Goal: Use online tool/utility: Utilize a website feature to perform a specific function

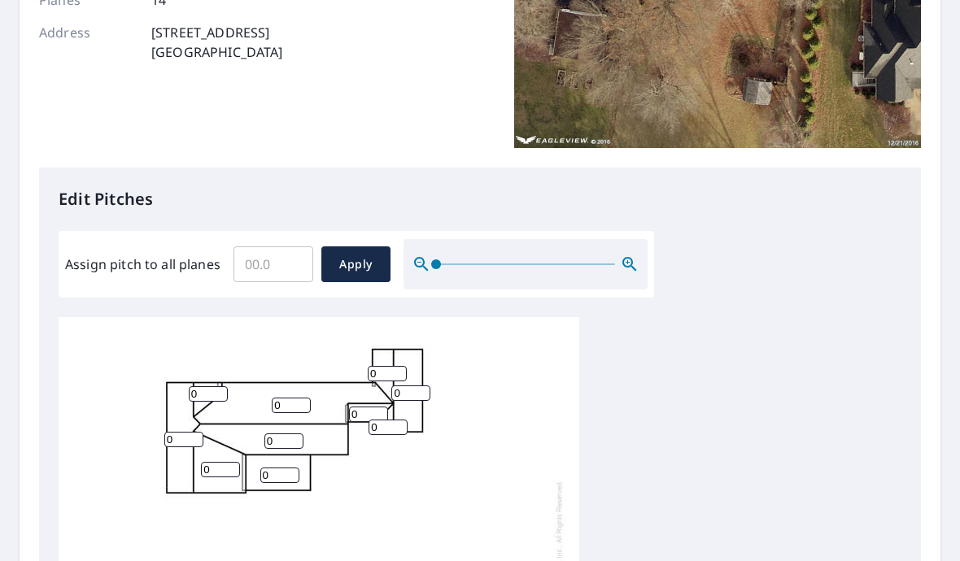
click at [385, 366] on input "0" at bounding box center [387, 373] width 39 height 15
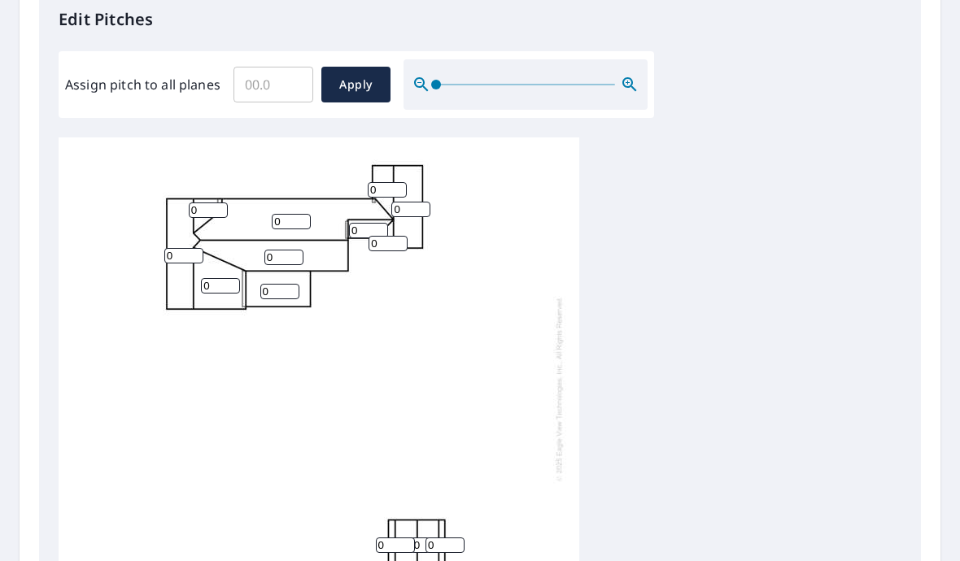
scroll to position [446, 0]
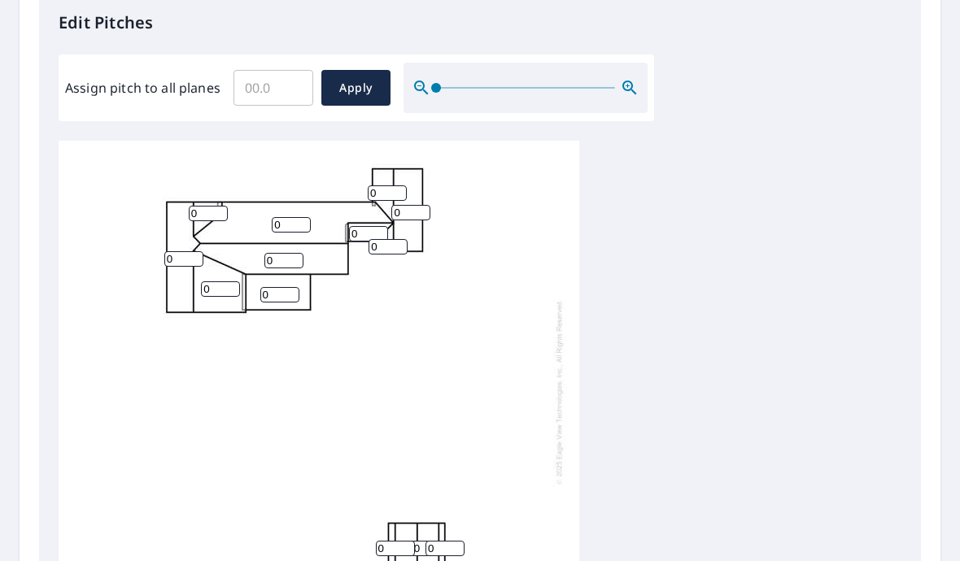
click at [412, 205] on input "0" at bounding box center [410, 212] width 39 height 15
type input "06"
click at [391, 185] on input "0" at bounding box center [387, 192] width 39 height 15
type input "05"
click at [387, 239] on input "0" at bounding box center [387, 246] width 39 height 15
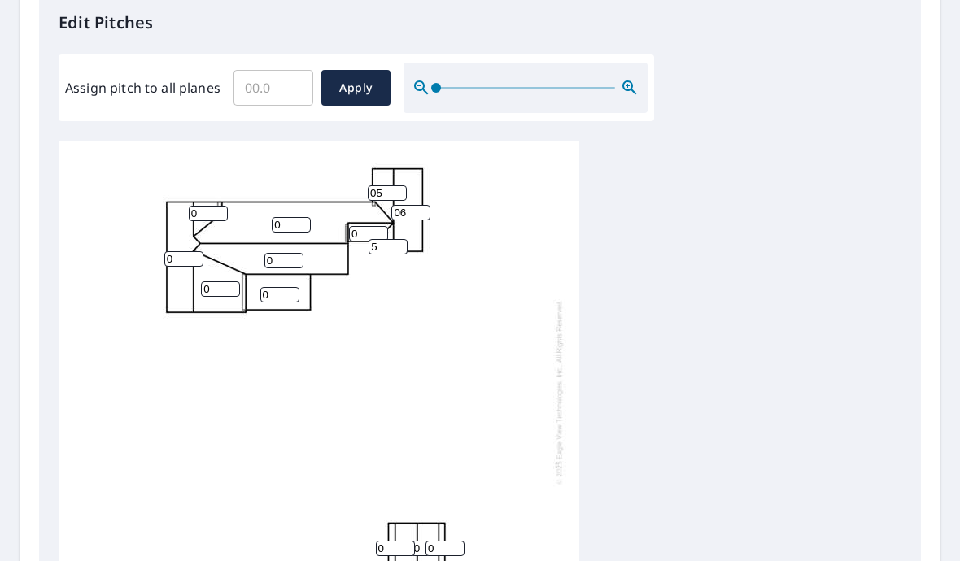
type input "5"
click at [416, 206] on input "06" at bounding box center [410, 212] width 39 height 15
type input "0"
type input "6"
click at [393, 185] on input "05" at bounding box center [387, 192] width 39 height 15
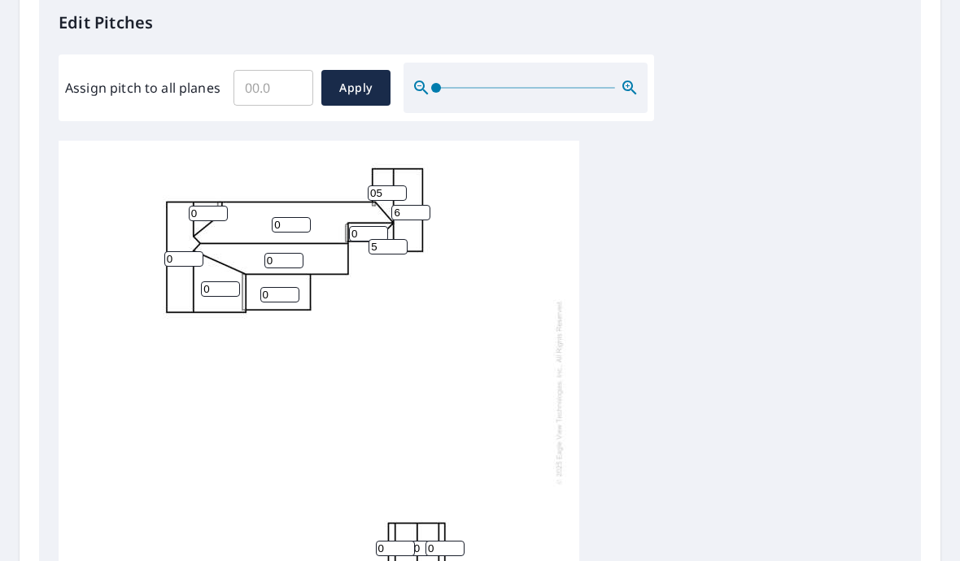
type input "0"
type input "5"
click at [360, 226] on input "0" at bounding box center [368, 233] width 39 height 15
type input "6"
click at [285, 217] on input "0" at bounding box center [291, 224] width 39 height 15
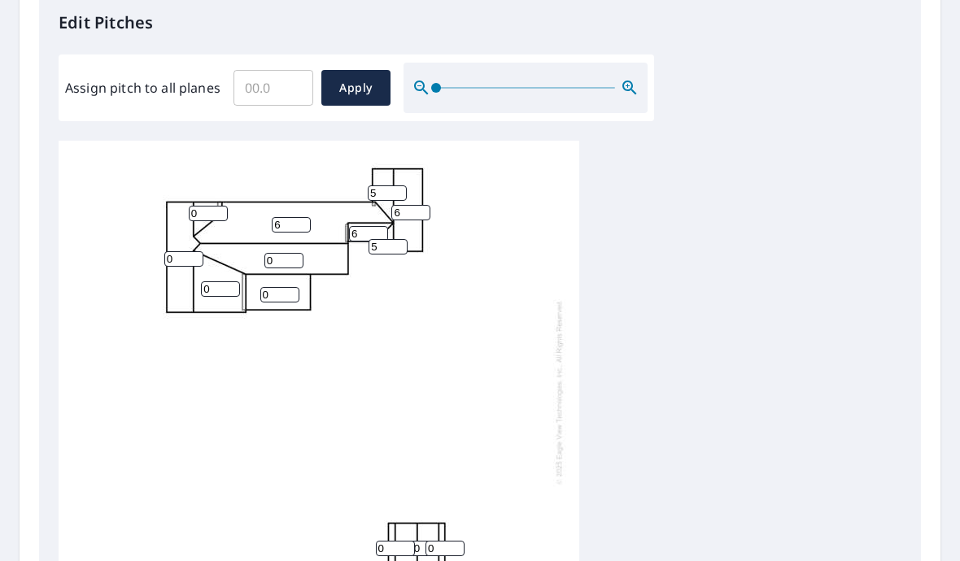
type input "6"
click at [277, 253] on input "0" at bounding box center [283, 260] width 39 height 15
type input "5"
click at [295, 287] on input "0" at bounding box center [279, 294] width 39 height 15
type input "1"
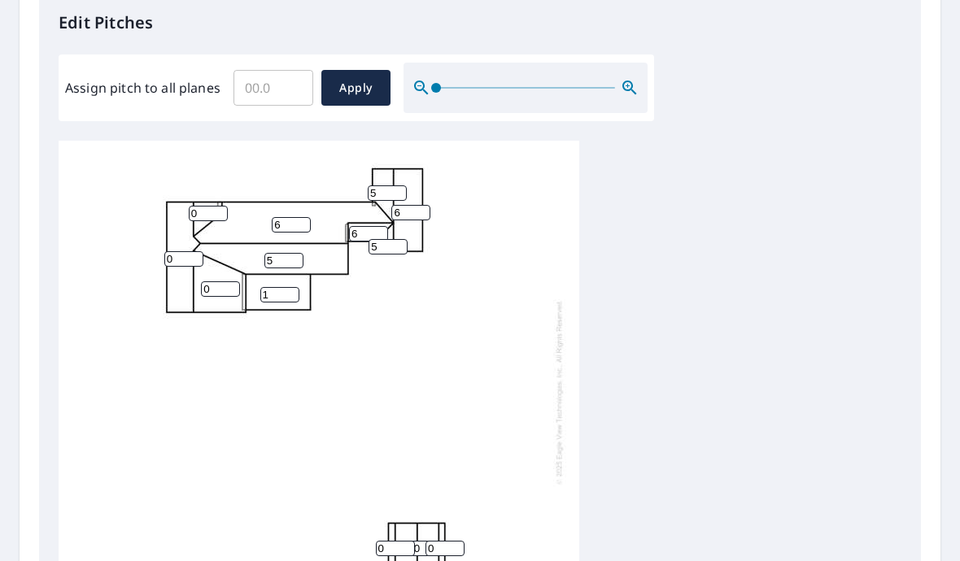
click at [219, 281] on input "0" at bounding box center [220, 288] width 39 height 15
type input "2"
click at [192, 251] on input "0" at bounding box center [183, 258] width 39 height 15
type input "4"
click at [216, 208] on input "0" at bounding box center [208, 213] width 39 height 15
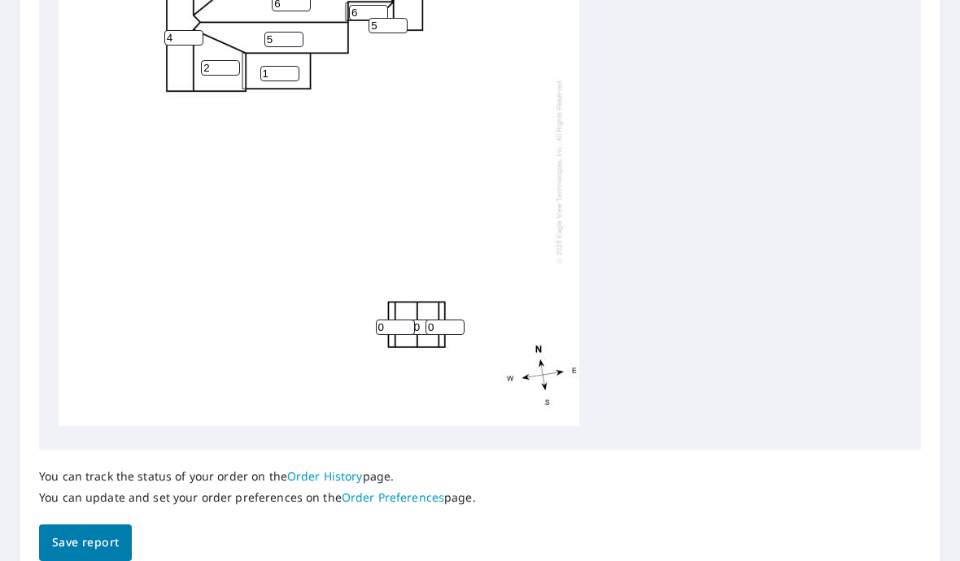
scroll to position [667, 0]
type input "6"
click at [449, 174] on div "6 5 4 2 1 6 0 0 5 6 6 5 0 0" at bounding box center [319, 170] width 520 height 511
click at [128, 529] on button "Save report" at bounding box center [85, 543] width 93 height 37
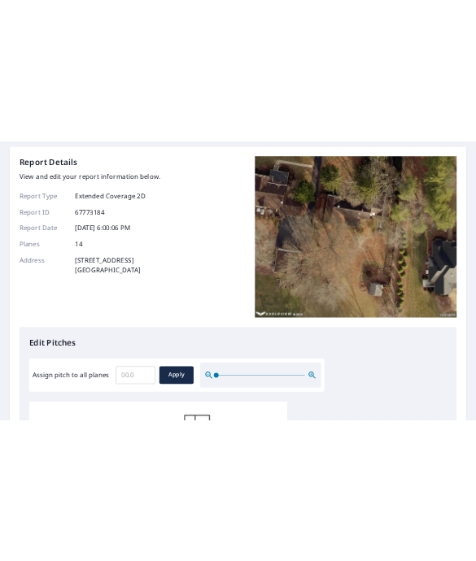
scroll to position [0, 0]
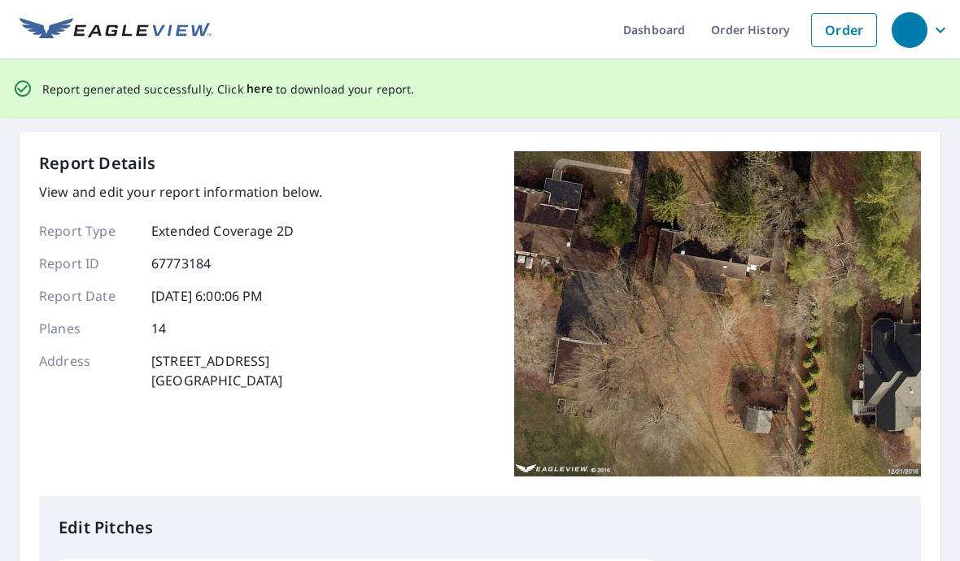
click at [247, 91] on span "here" at bounding box center [259, 89] width 27 height 20
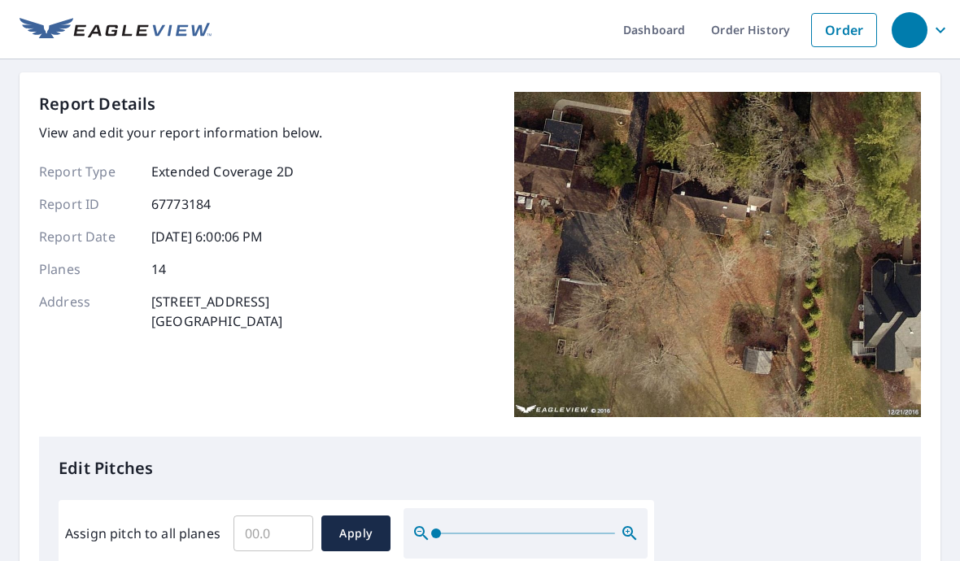
click at [628, 322] on img at bounding box center [717, 254] width 407 height 325
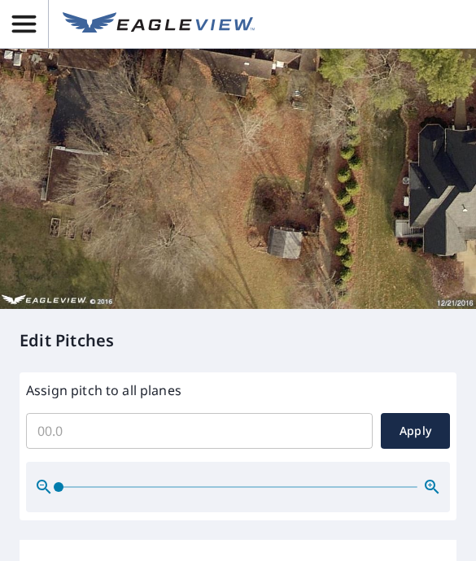
scroll to position [379, 0]
